Goal: Task Accomplishment & Management: Use online tool/utility

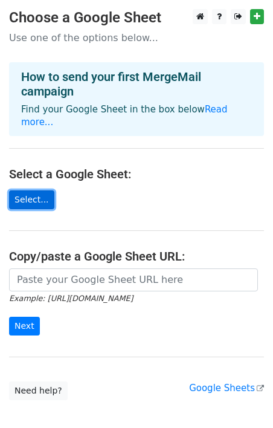
click at [30, 190] on link "Select..." at bounding box center [31, 199] width 45 height 19
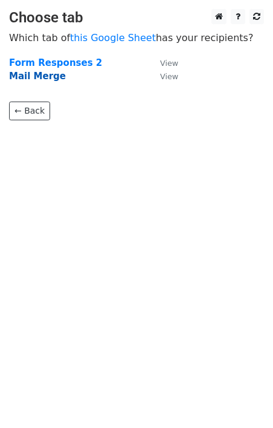
click at [50, 76] on strong "Mail Merge" at bounding box center [37, 76] width 57 height 11
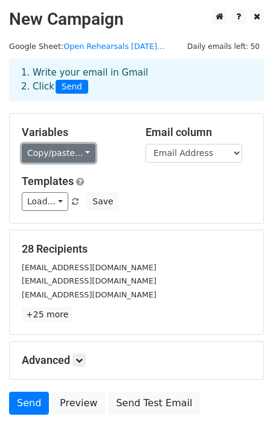
click at [82, 151] on link "Copy/paste..." at bounding box center [59, 153] width 74 height 19
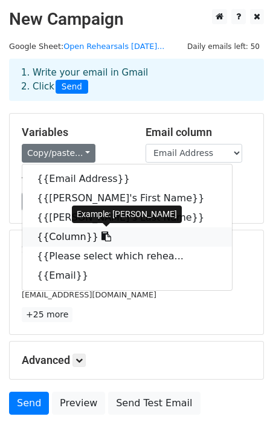
click at [67, 238] on link "{{Column}}" at bounding box center [127, 236] width 210 height 19
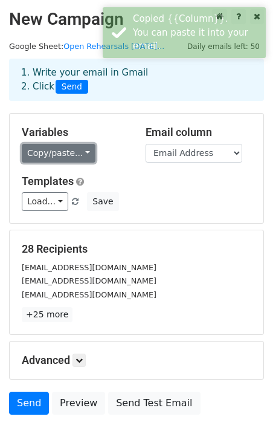
click at [71, 150] on link "Copy/paste..." at bounding box center [59, 153] width 74 height 19
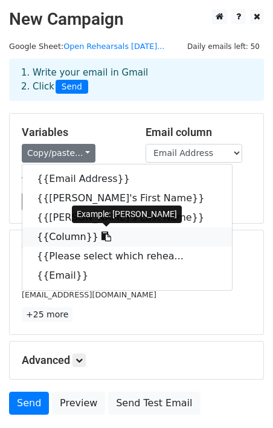
click at [102, 237] on icon at bounding box center [107, 237] width 10 height 10
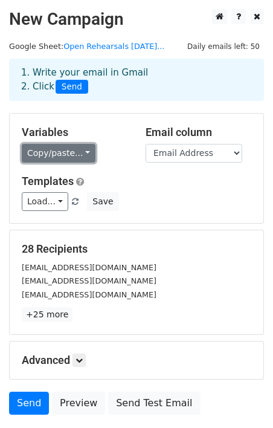
click at [86, 152] on link "Copy/paste..." at bounding box center [59, 153] width 74 height 19
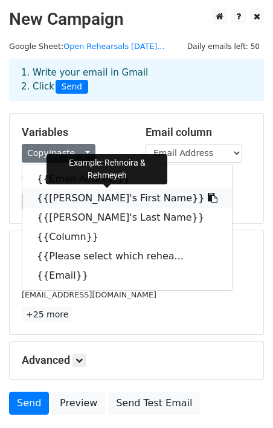
click at [208, 196] on icon at bounding box center [213, 198] width 10 height 10
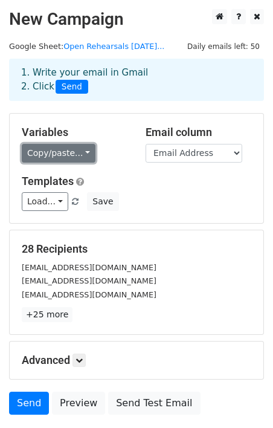
click at [88, 153] on link "Copy/paste..." at bounding box center [59, 153] width 74 height 19
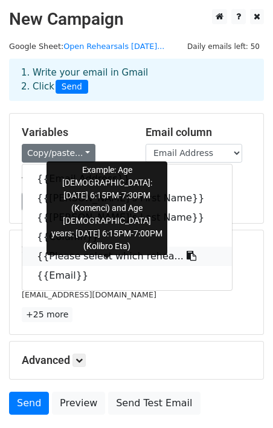
click at [79, 256] on link "{{Please select which rehea..." at bounding box center [127, 256] width 210 height 19
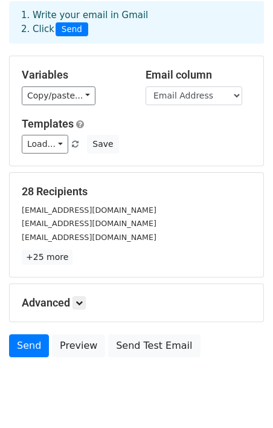
scroll to position [89, 0]
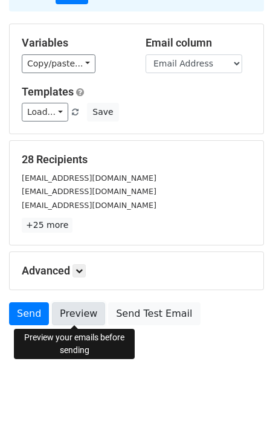
click at [70, 308] on link "Preview" at bounding box center [78, 313] width 53 height 23
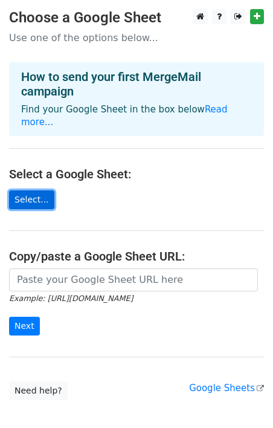
click at [33, 190] on link "Select..." at bounding box center [31, 199] width 45 height 19
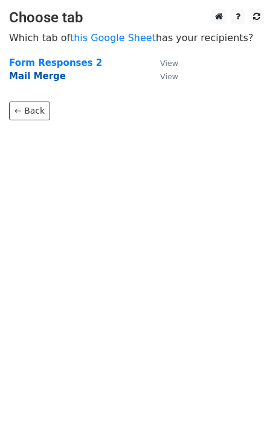
click at [33, 76] on strong "Mail Merge" at bounding box center [37, 76] width 57 height 11
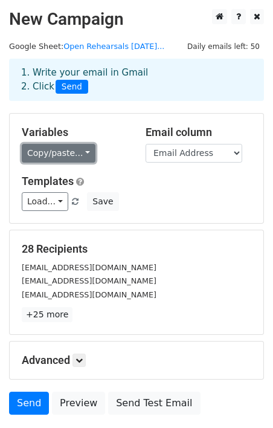
click at [79, 152] on link "Copy/paste..." at bounding box center [59, 153] width 74 height 19
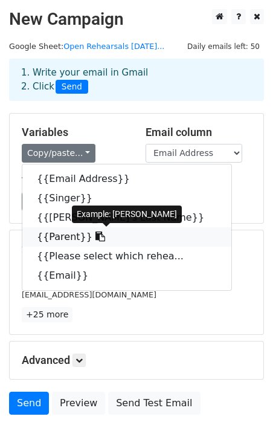
click at [76, 238] on link "{{Parent}}" at bounding box center [126, 236] width 209 height 19
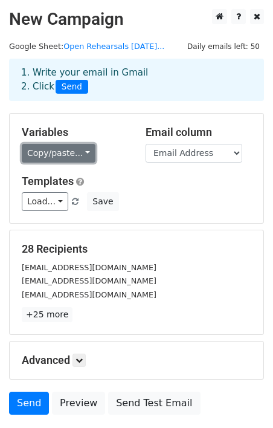
click at [85, 158] on link "Copy/paste..." at bounding box center [59, 153] width 74 height 19
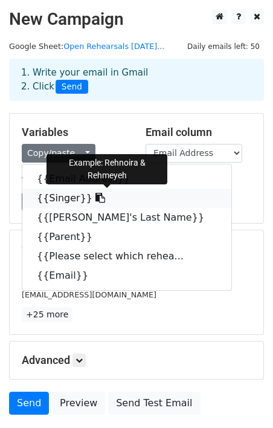
click at [96, 198] on icon at bounding box center [101, 198] width 10 height 10
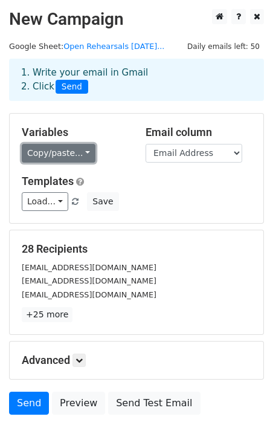
click at [79, 156] on link "Copy/paste..." at bounding box center [59, 153] width 74 height 19
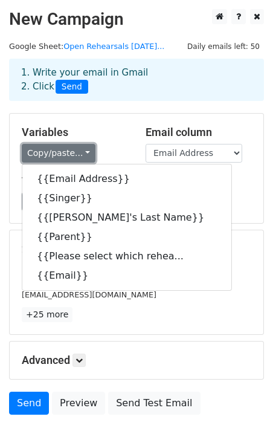
click at [79, 156] on link "Copy/paste..." at bounding box center [59, 153] width 74 height 19
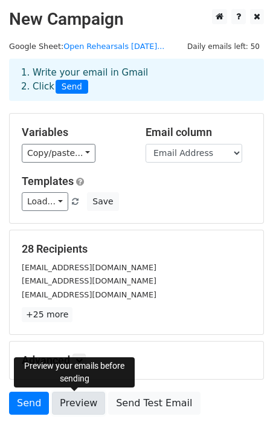
click at [71, 402] on link "Preview" at bounding box center [78, 403] width 53 height 23
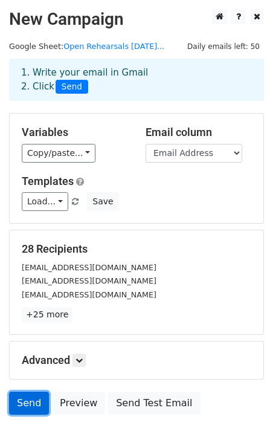
click at [25, 404] on link "Send" at bounding box center [29, 403] width 40 height 23
